Goal: Task Accomplishment & Management: Manage account settings

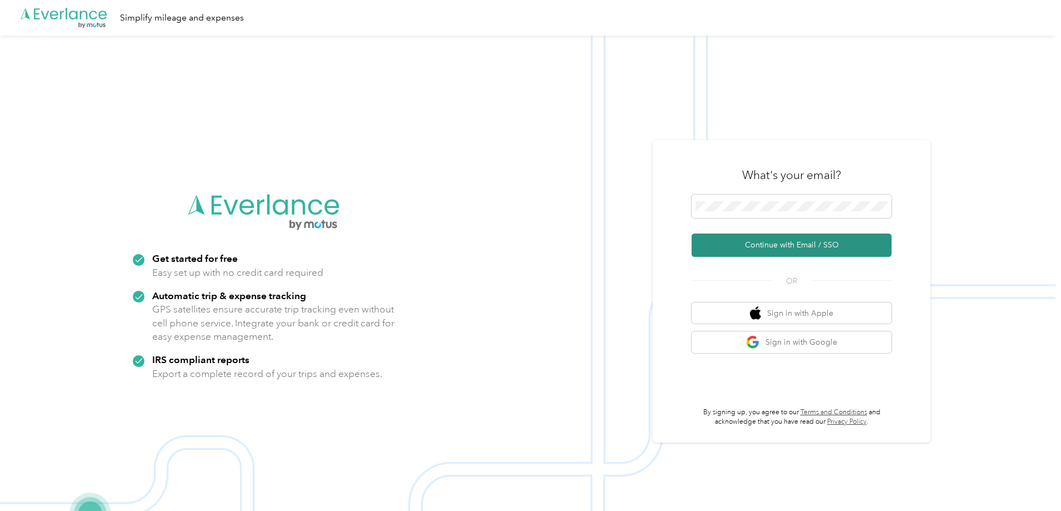
click at [765, 244] on button "Continue with Email / SSO" at bounding box center [792, 244] width 200 height 23
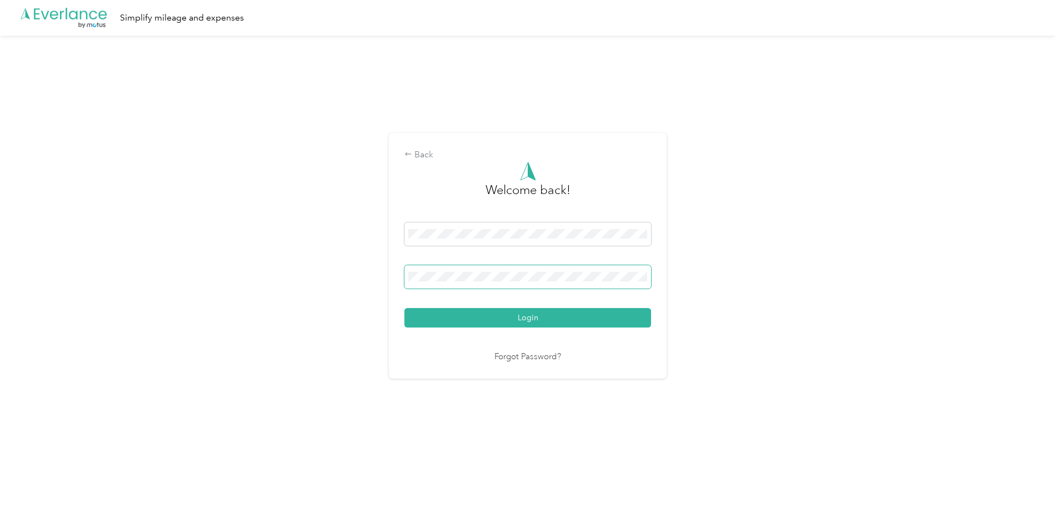
click at [404, 308] on button "Login" at bounding box center [527, 317] width 247 height 19
